Goal: Task Accomplishment & Management: Manage account settings

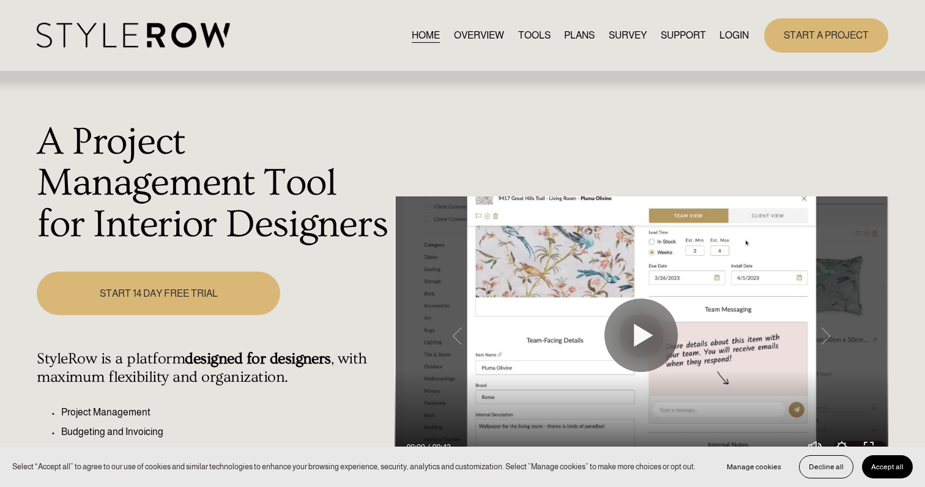
click at [734, 43] on link "LOGIN" at bounding box center [733, 35] width 29 height 17
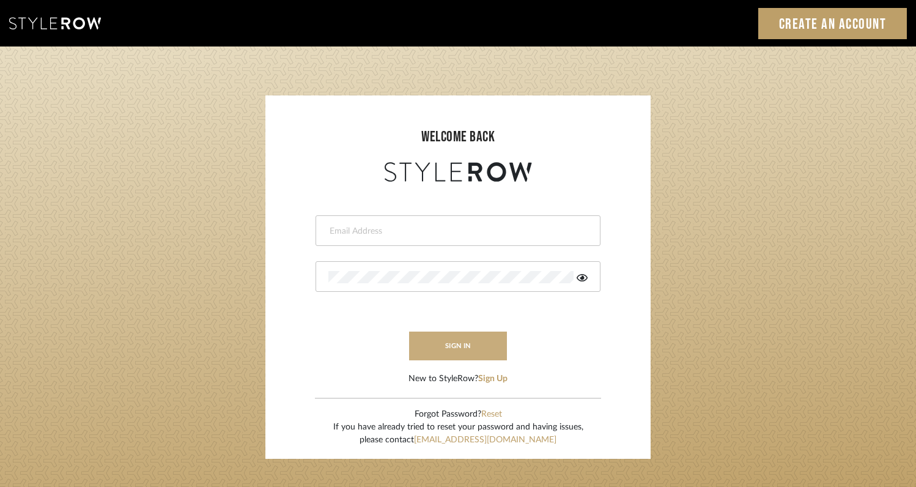
type input "rayeinteriordesign@gmail.com"
click at [479, 352] on button "sign in" at bounding box center [458, 346] width 98 height 29
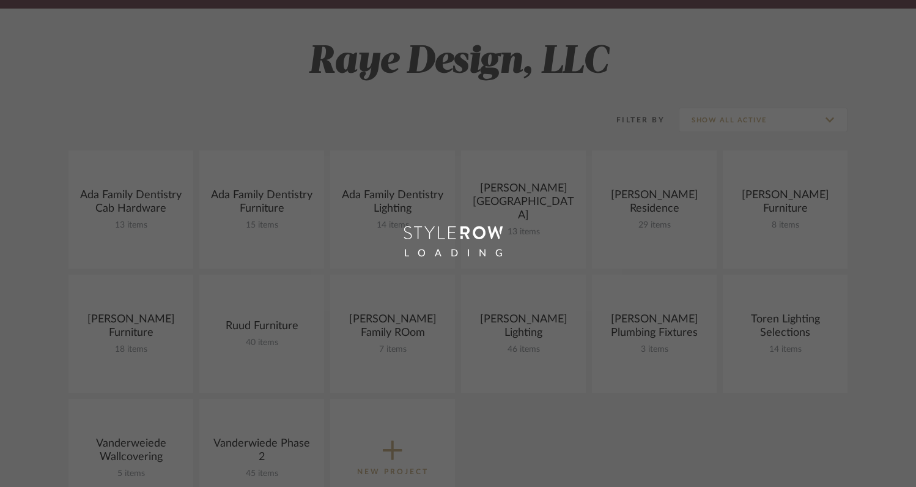
scroll to position [173, 0]
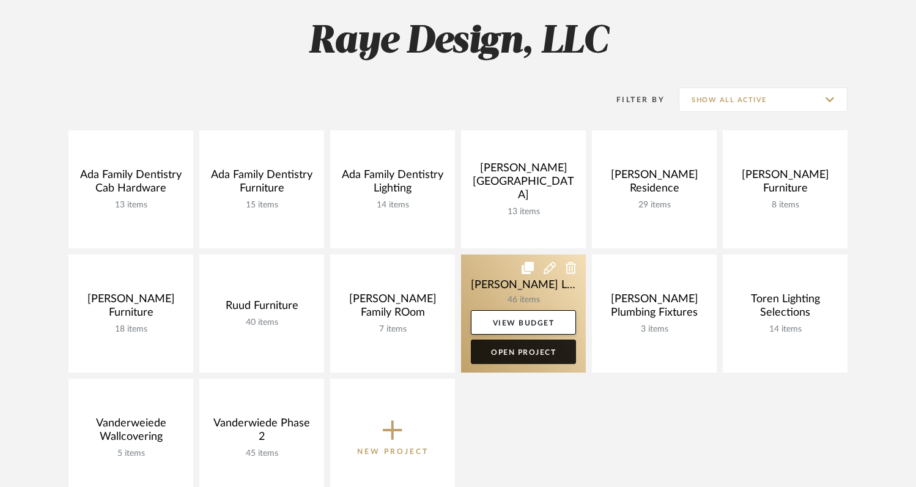
click at [511, 356] on link "Open Project" at bounding box center [523, 352] width 105 height 24
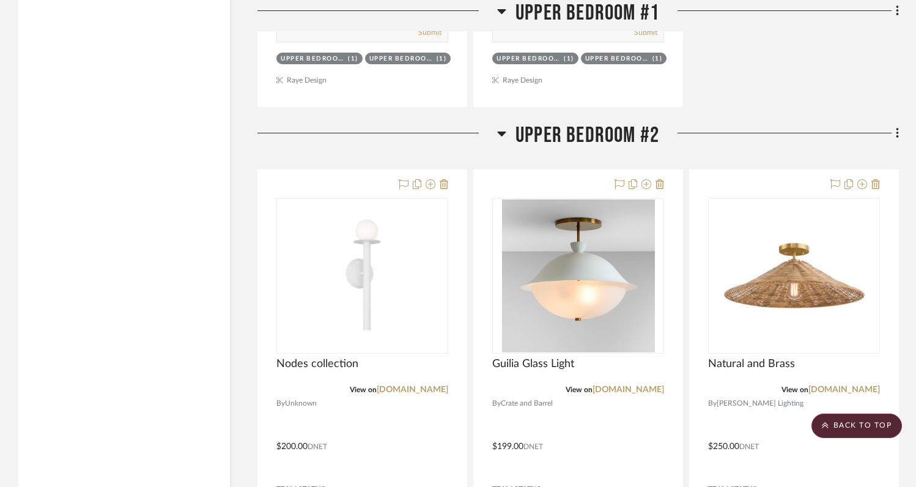
scroll to position [10371, 0]
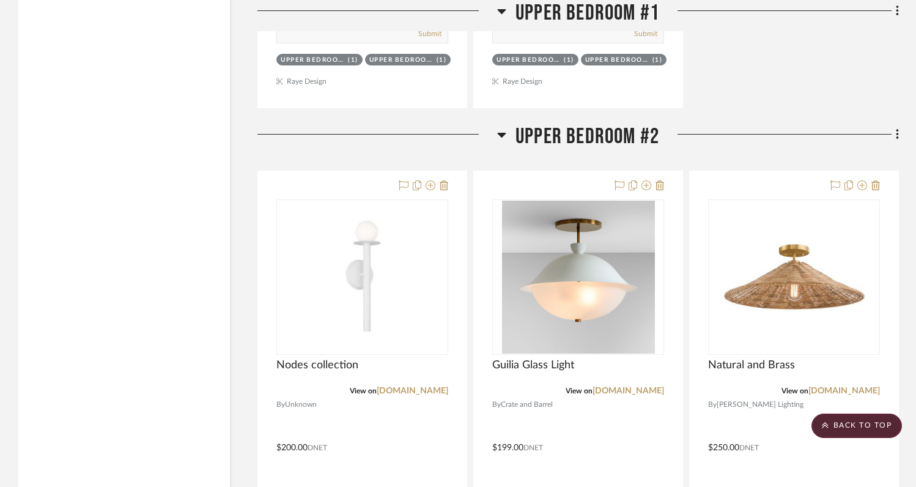
click at [893, 125] on fa-icon at bounding box center [896, 135] width 8 height 20
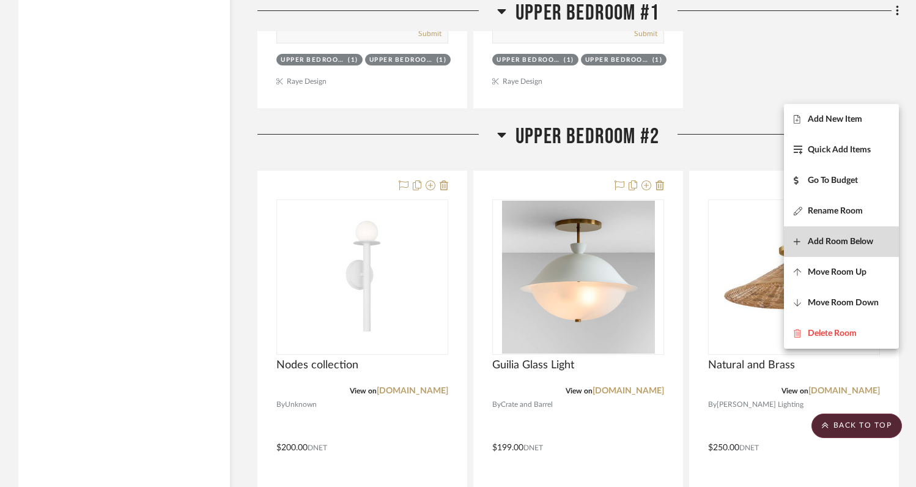
click at [815, 242] on span "Add Room Below" at bounding box center [840, 242] width 65 height 10
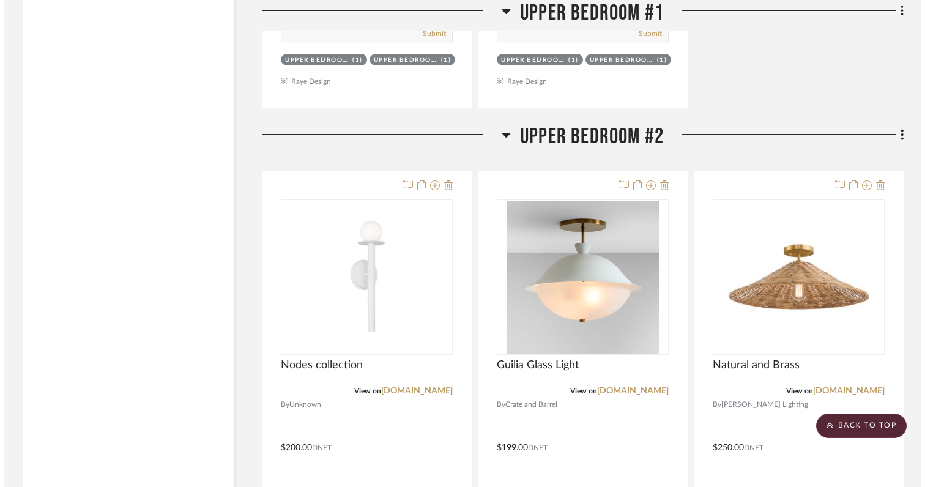
scroll to position [0, 0]
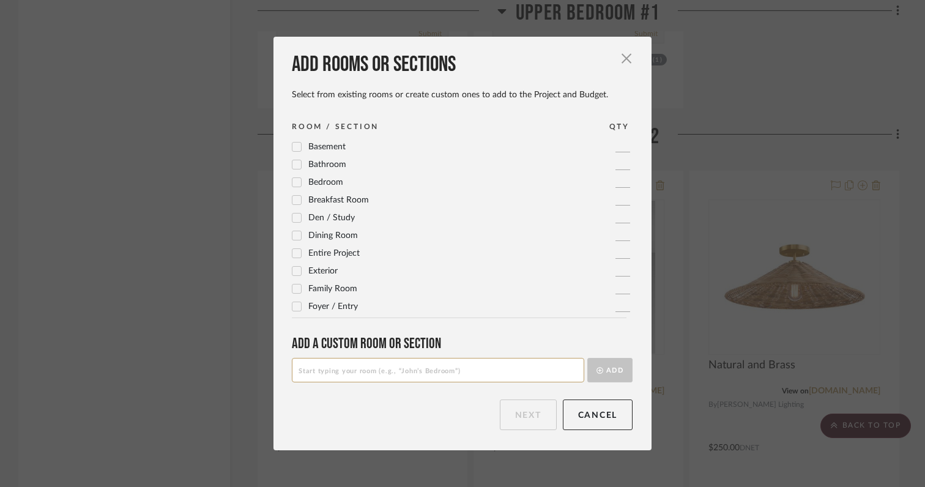
click at [456, 370] on input at bounding box center [438, 370] width 292 height 24
type input "Jack and Jill"
click at [615, 374] on button "Add" at bounding box center [609, 370] width 45 height 24
click at [523, 414] on button "Next" at bounding box center [528, 414] width 57 height 31
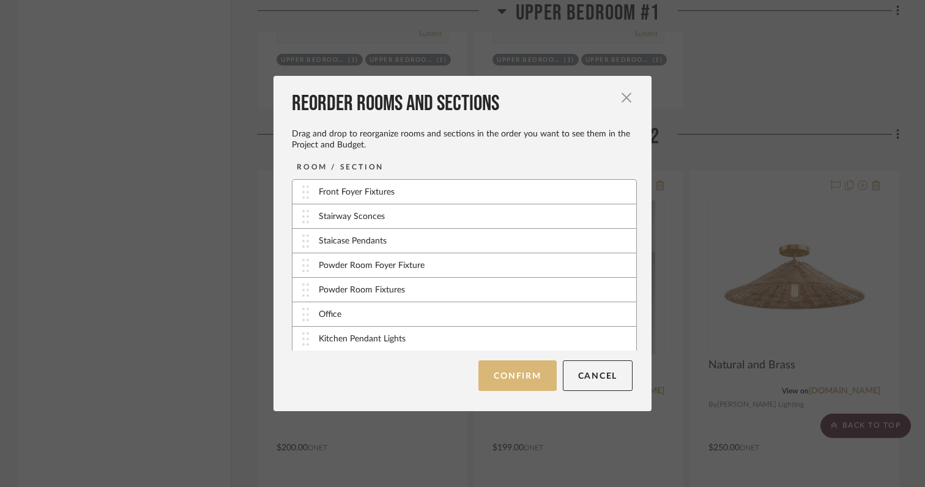
click at [508, 379] on button "Confirm" at bounding box center [517, 375] width 78 height 31
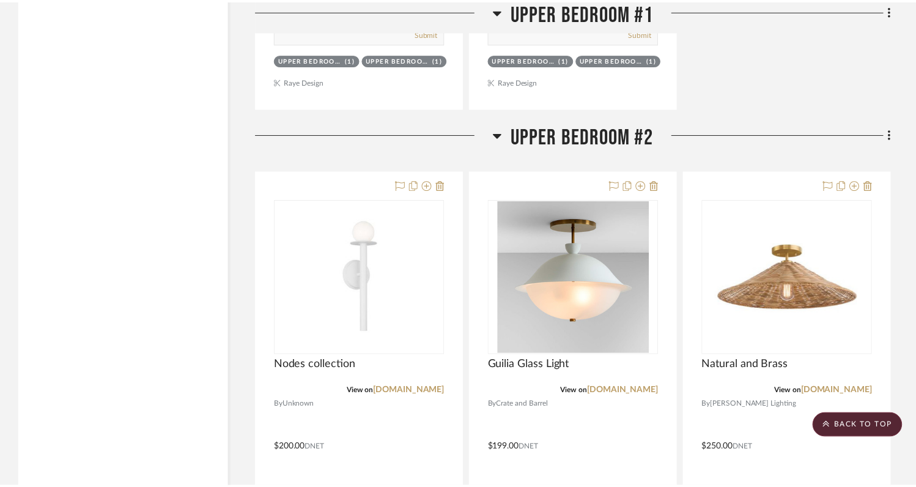
scroll to position [10371, 0]
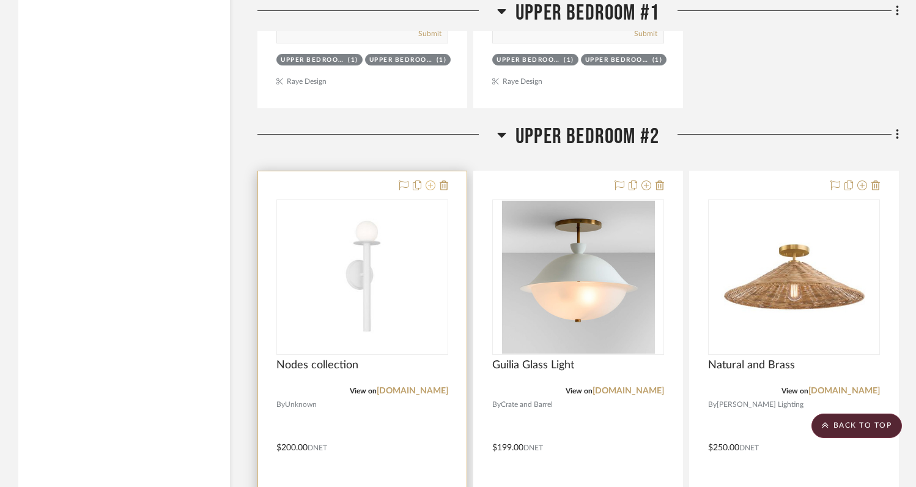
click at [431, 180] on icon at bounding box center [431, 185] width 10 height 10
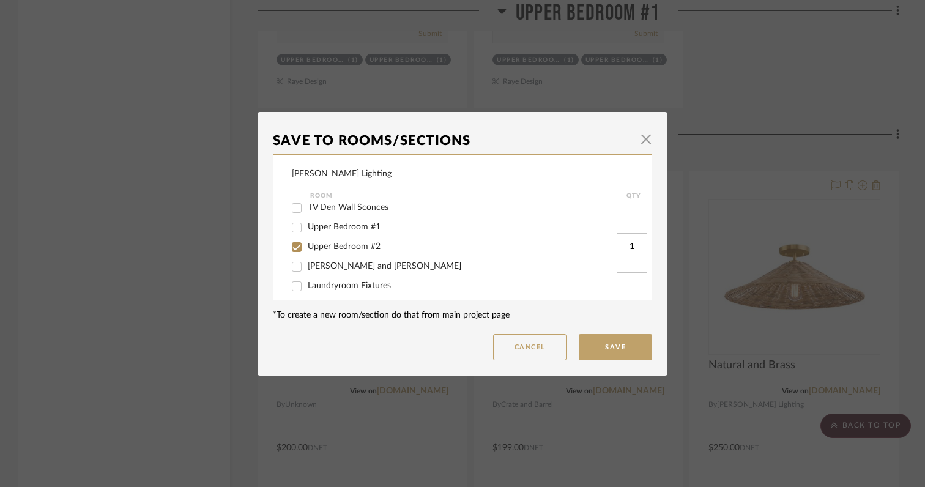
scroll to position [271, 0]
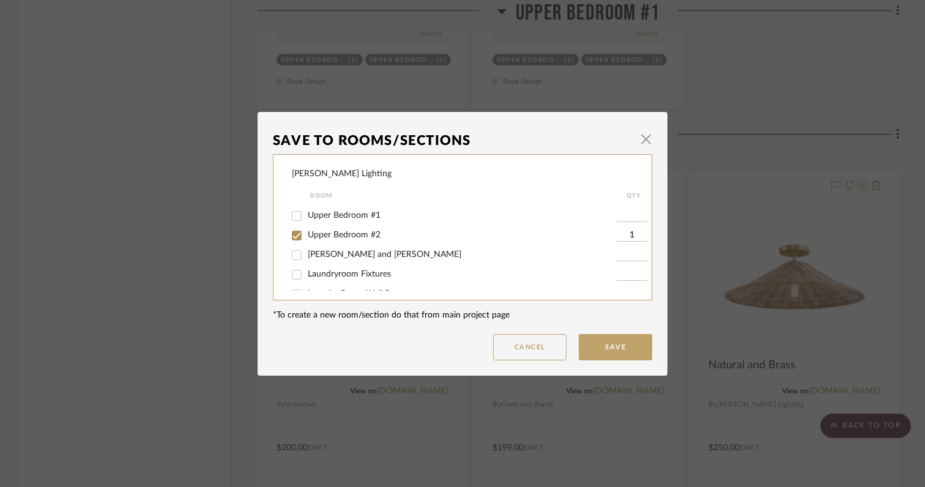
click at [293, 265] on input "Jack and Jill" at bounding box center [297, 255] width 20 height 20
checkbox input "true"
type input "1"
click at [291, 245] on input "Upper Bedroom #2" at bounding box center [297, 236] width 20 height 20
checkbox input "false"
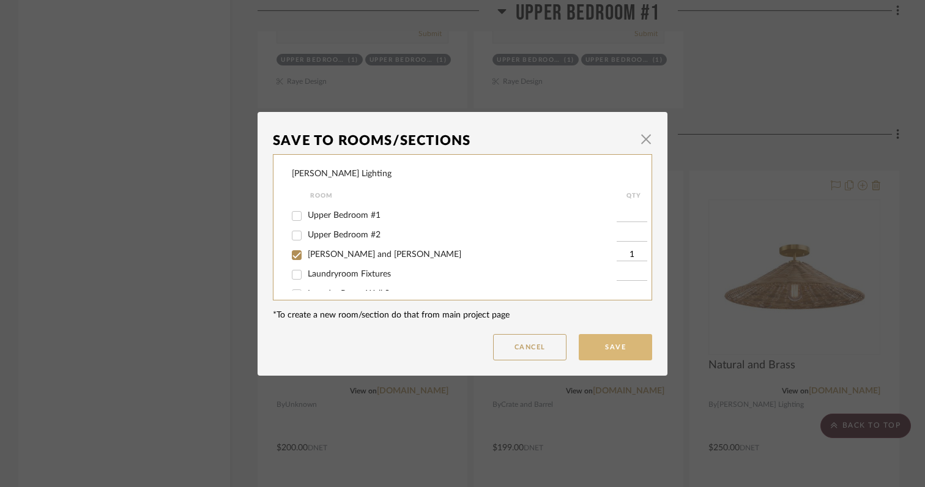
click at [593, 351] on button "Save" at bounding box center [615, 347] width 73 height 26
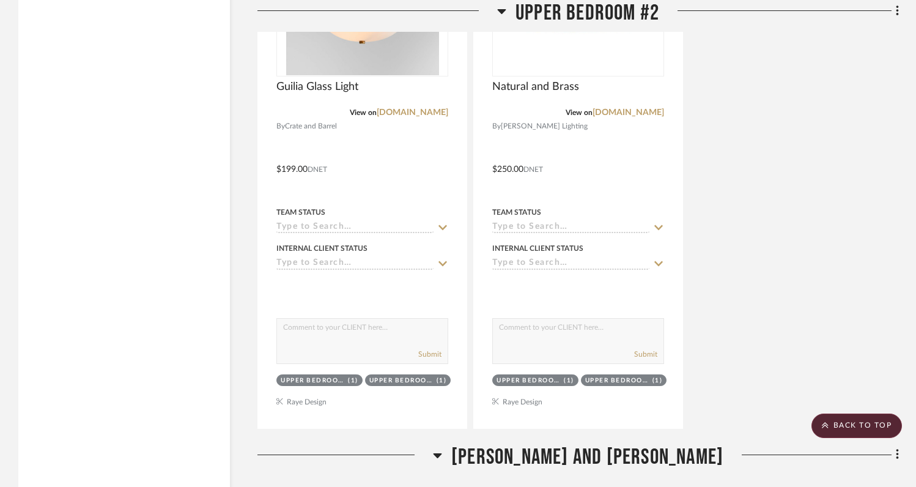
scroll to position [10023, 0]
